Goal: Check status: Check status

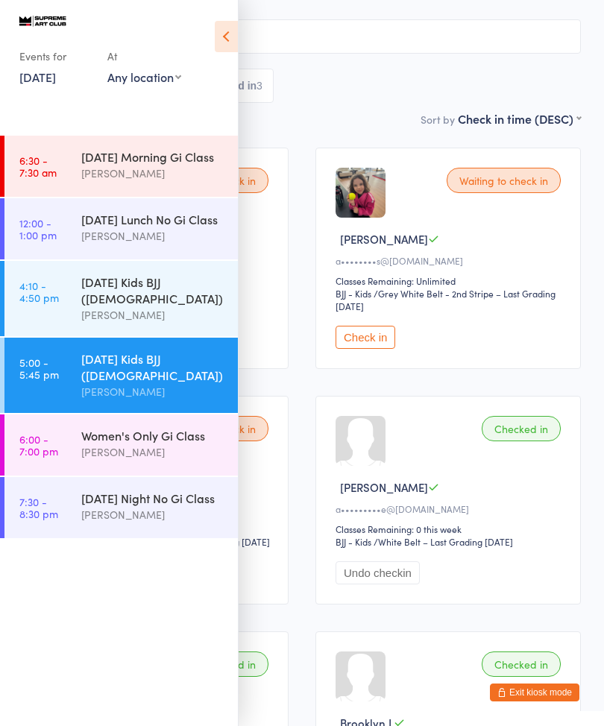
click at [230, 12] on div "Events for [DATE] [DATE] [DATE] Sun Mon Tue Wed Thu Fri Sat 31 27 28 29 30 31 0…" at bounding box center [119, 51] width 238 height 103
click at [219, 43] on icon at bounding box center [226, 36] width 23 height 31
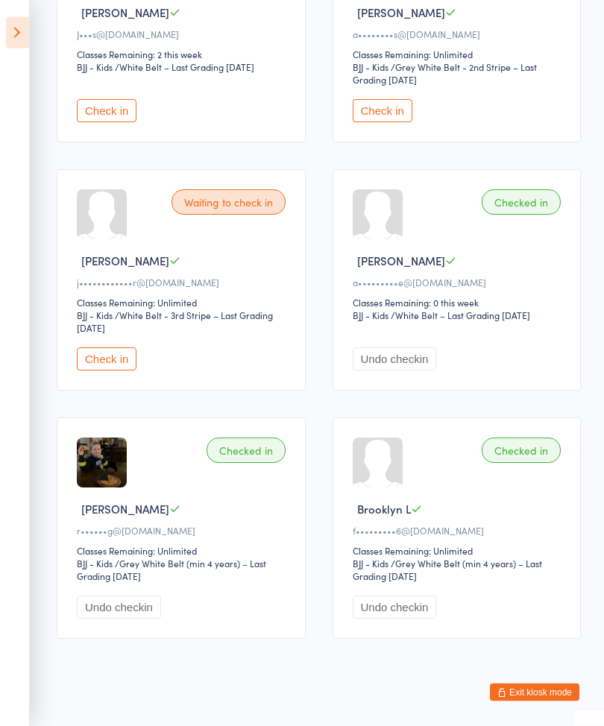
scroll to position [340, 0]
click at [104, 363] on button "Check in" at bounding box center [107, 359] width 60 height 23
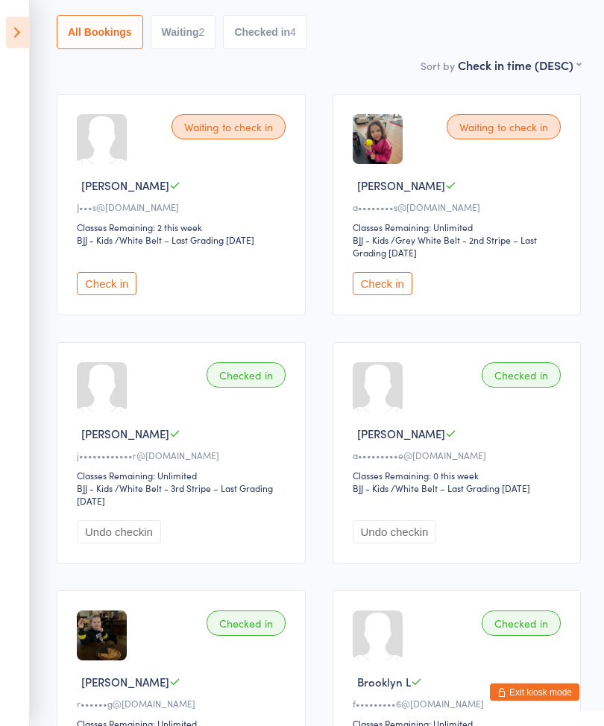
scroll to position [168, 0]
click at [11, 24] on icon at bounding box center [17, 32] width 23 height 31
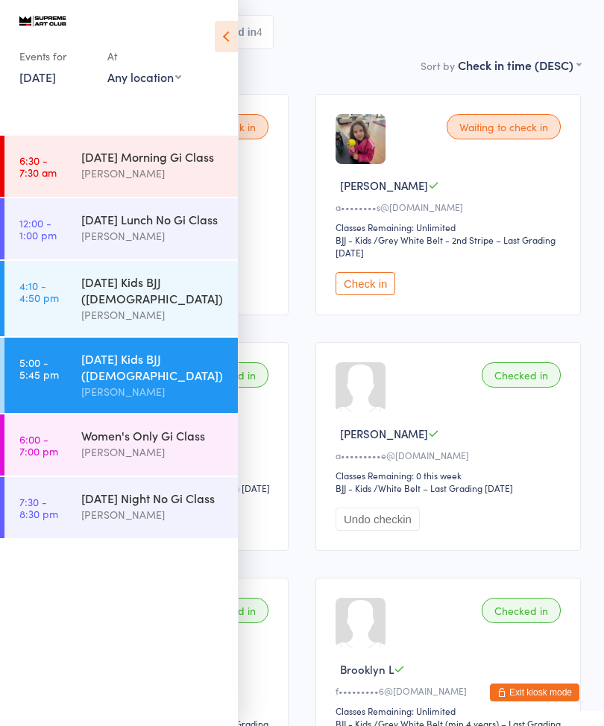
click at [47, 433] on time "6:00 - 7:00 pm" at bounding box center [38, 445] width 39 height 24
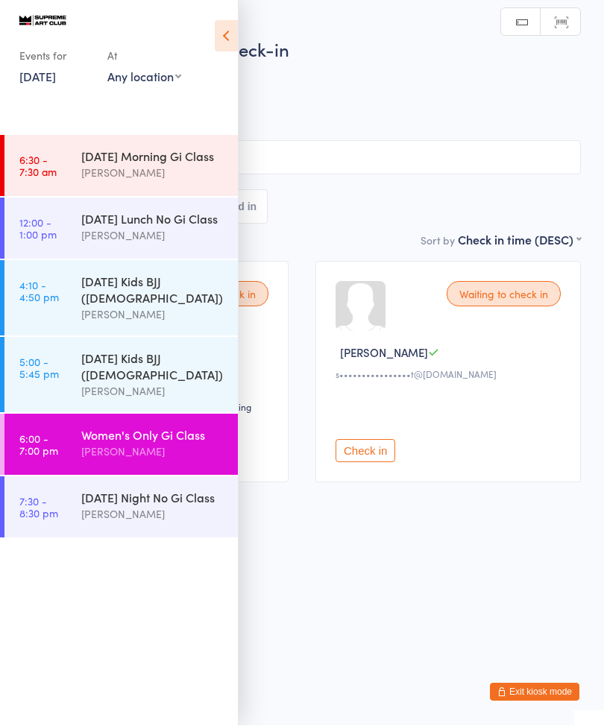
click at [33, 496] on time "7:30 - 8:30 pm" at bounding box center [38, 508] width 39 height 24
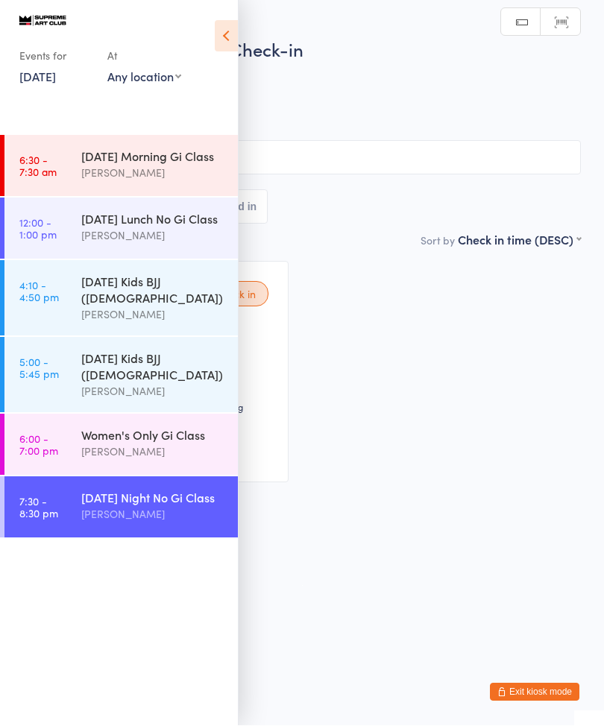
click at [57, 436] on time "6:00 - 7:00 pm" at bounding box center [38, 445] width 39 height 24
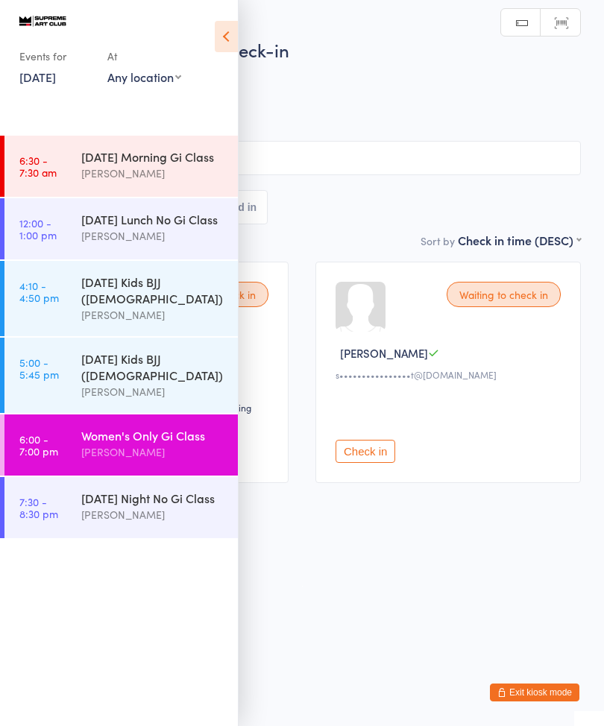
click at [216, 30] on icon at bounding box center [226, 36] width 23 height 31
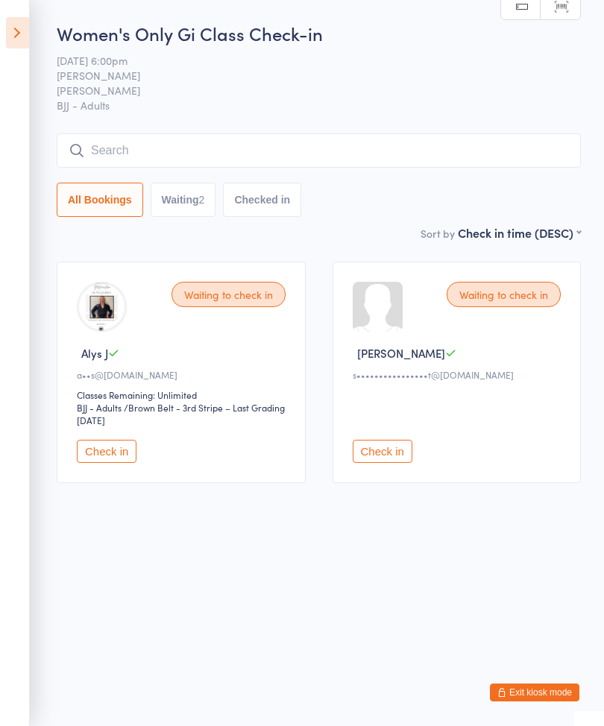
click at [8, 47] on icon at bounding box center [17, 32] width 23 height 31
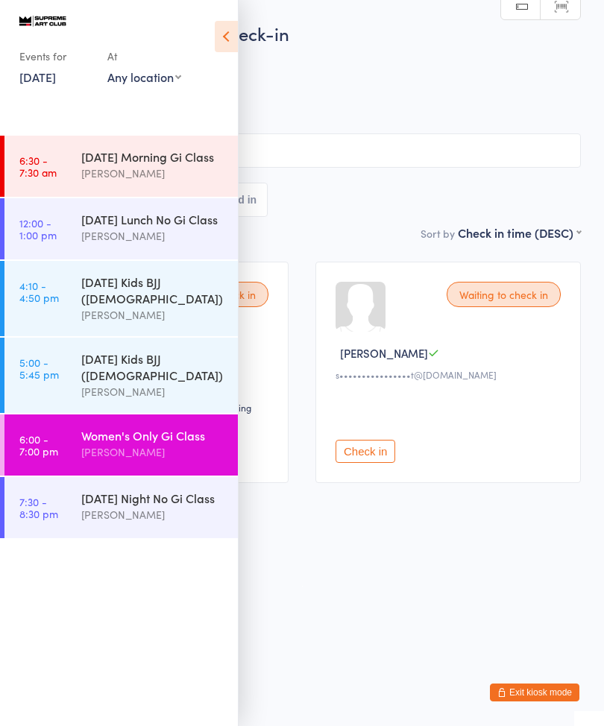
click at [32, 480] on link "7:30 - 8:30 pm [DATE] Night No Gi Class [PERSON_NAME]" at bounding box center [120, 507] width 233 height 61
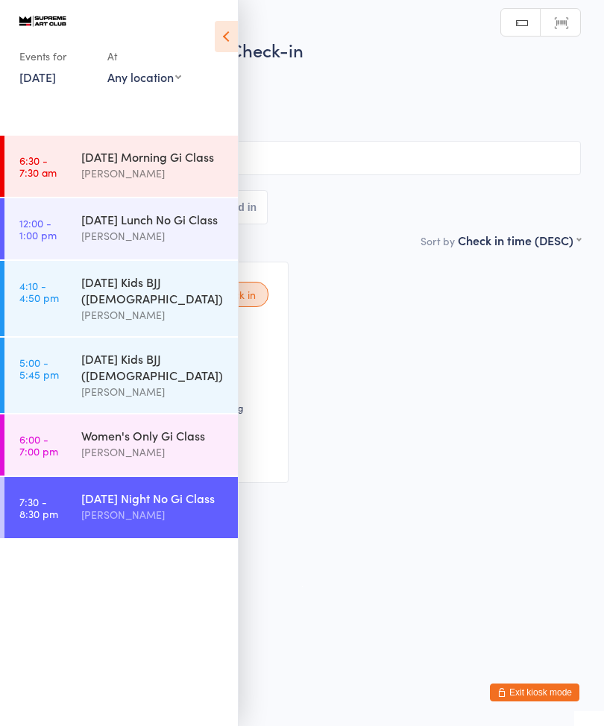
click at [215, 27] on icon at bounding box center [226, 36] width 23 height 31
